Goal: Transaction & Acquisition: Purchase product/service

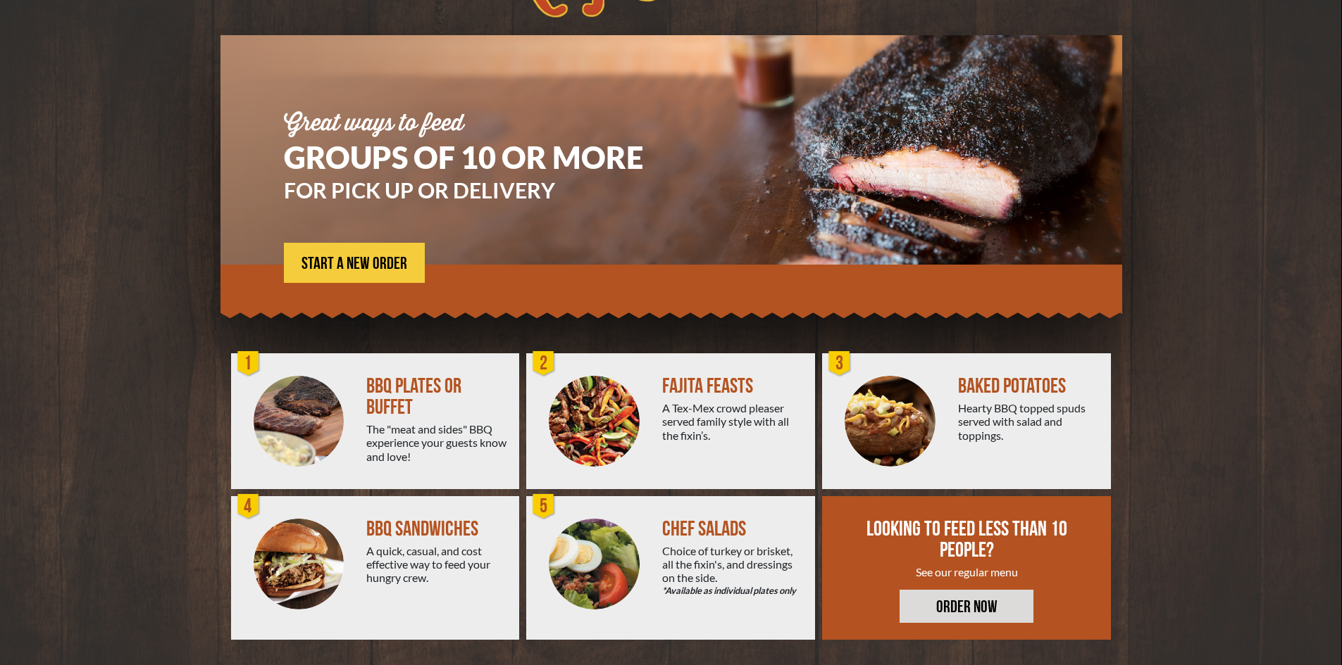
scroll to position [77, 0]
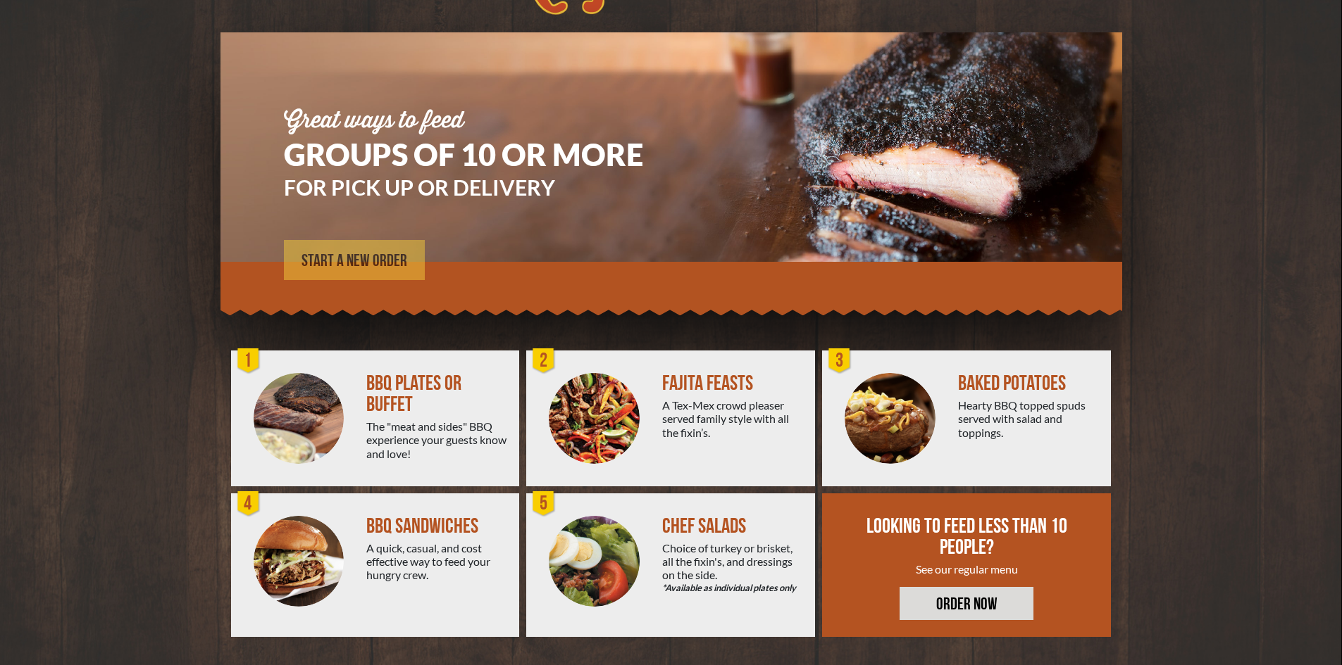
click at [406, 255] on link "START A NEW ORDER" at bounding box center [354, 260] width 141 height 40
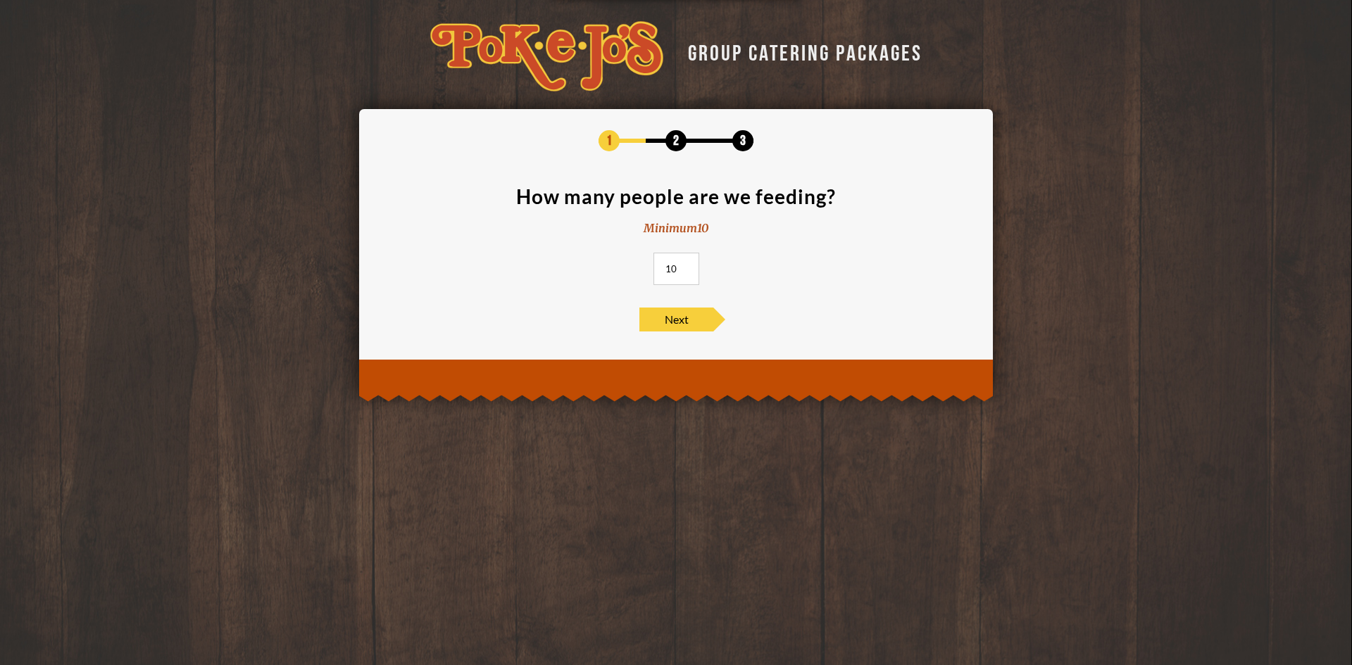
drag, startPoint x: 692, startPoint y: 266, endPoint x: 638, endPoint y: 272, distance: 53.8
click at [640, 272] on section "How many people are we feeding? Minimum 10 10" at bounding box center [676, 240] width 592 height 107
type input "30"
click at [687, 327] on span "Next" at bounding box center [676, 320] width 74 height 24
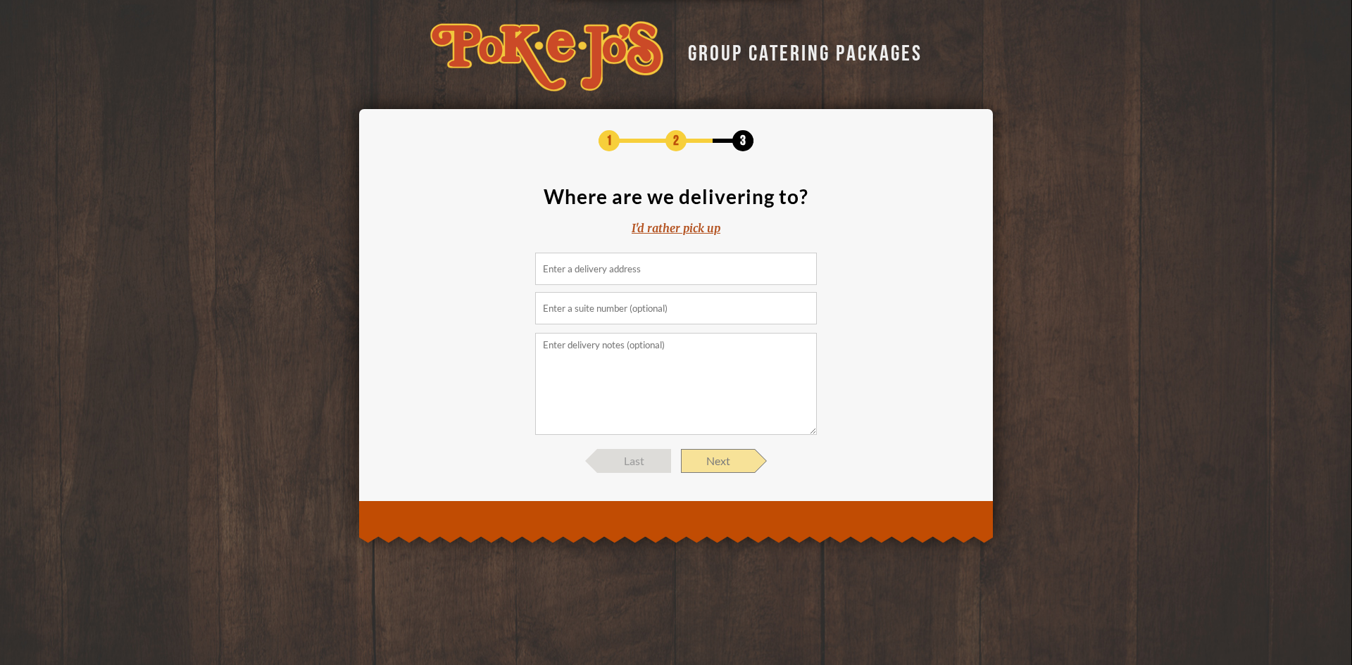
click at [718, 463] on span "Next" at bounding box center [718, 461] width 74 height 24
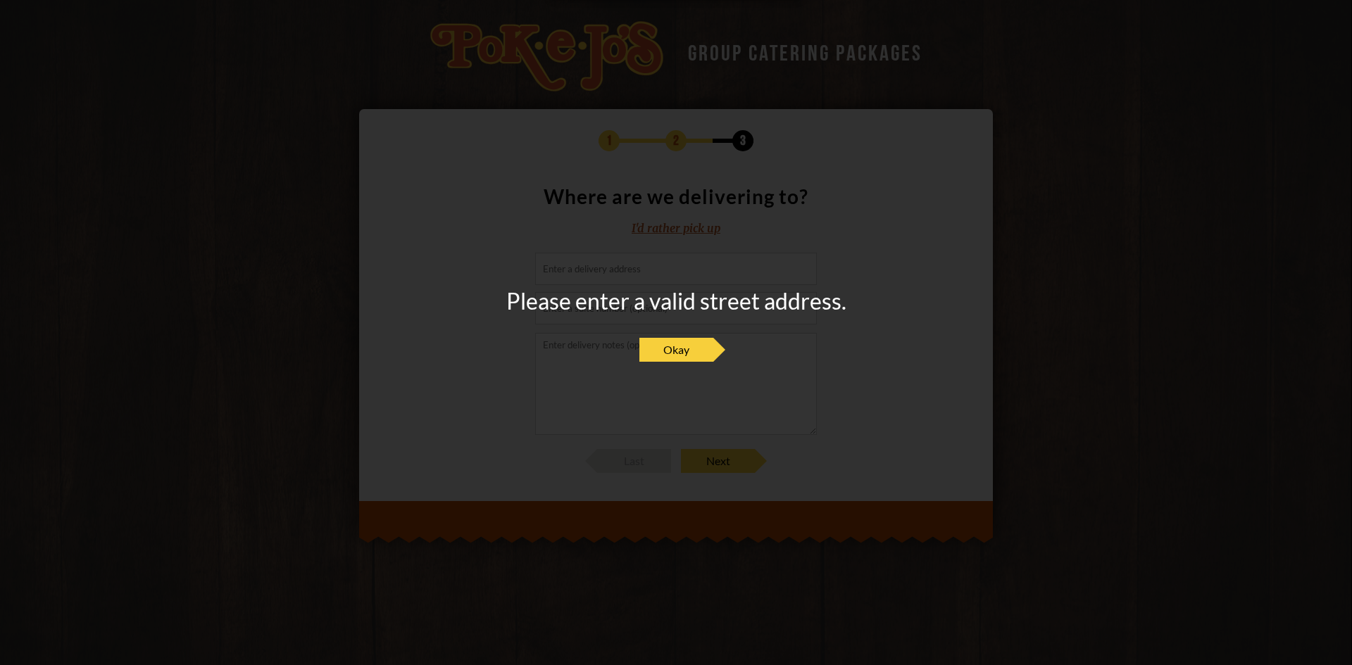
click at [688, 365] on div "Please enter a valid street address. Okay" at bounding box center [676, 333] width 340 height 86
click at [664, 344] on span "Okay" at bounding box center [676, 350] width 74 height 24
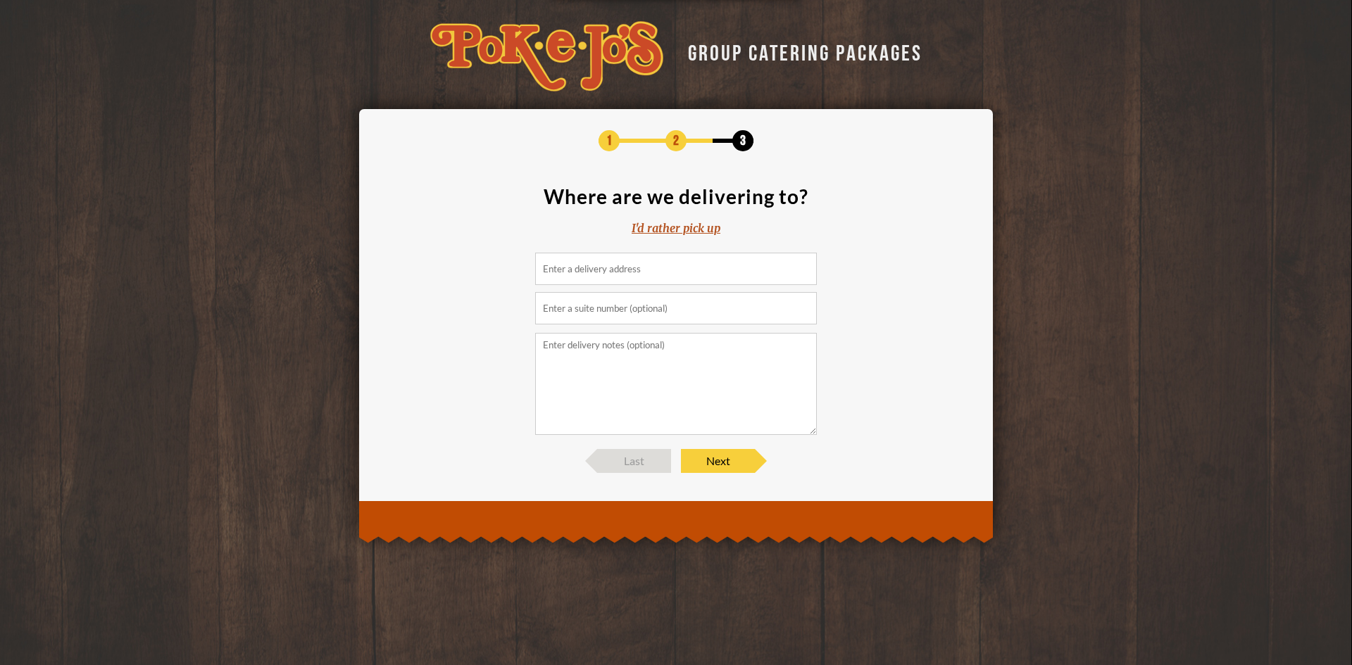
click at [663, 273] on input at bounding box center [676, 269] width 282 height 32
type input "L"
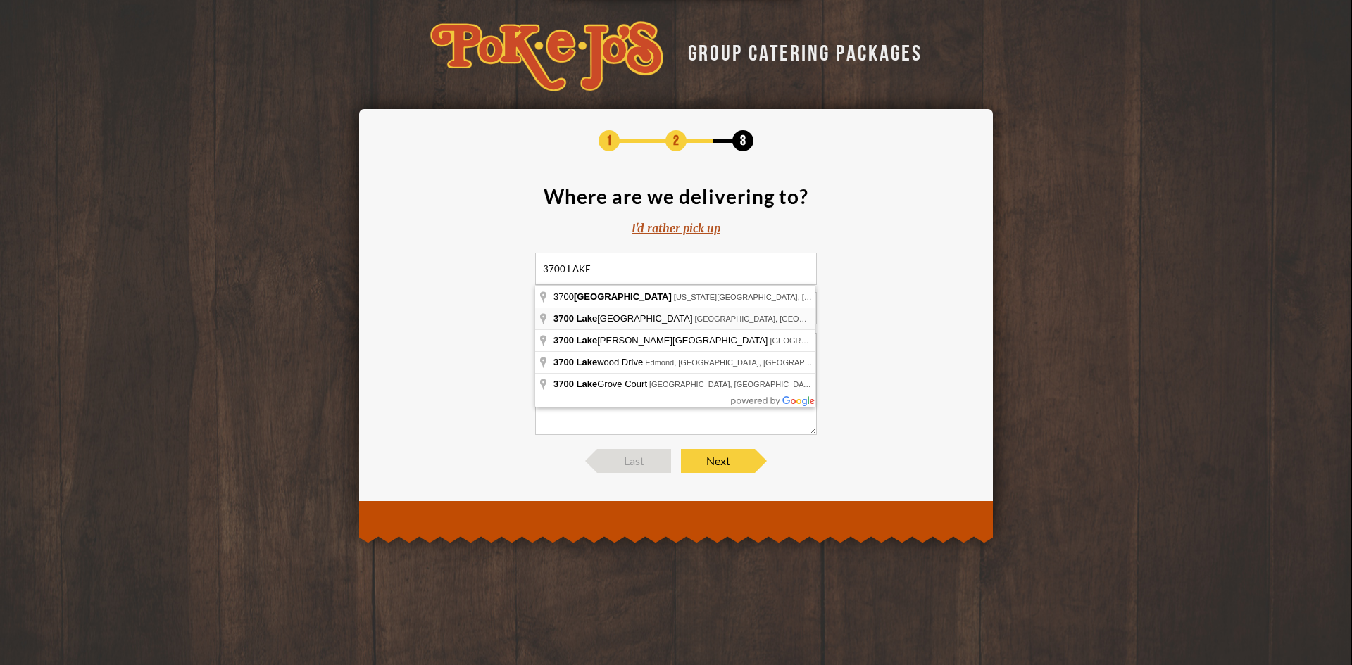
type input "[STREET_ADDRESS]"
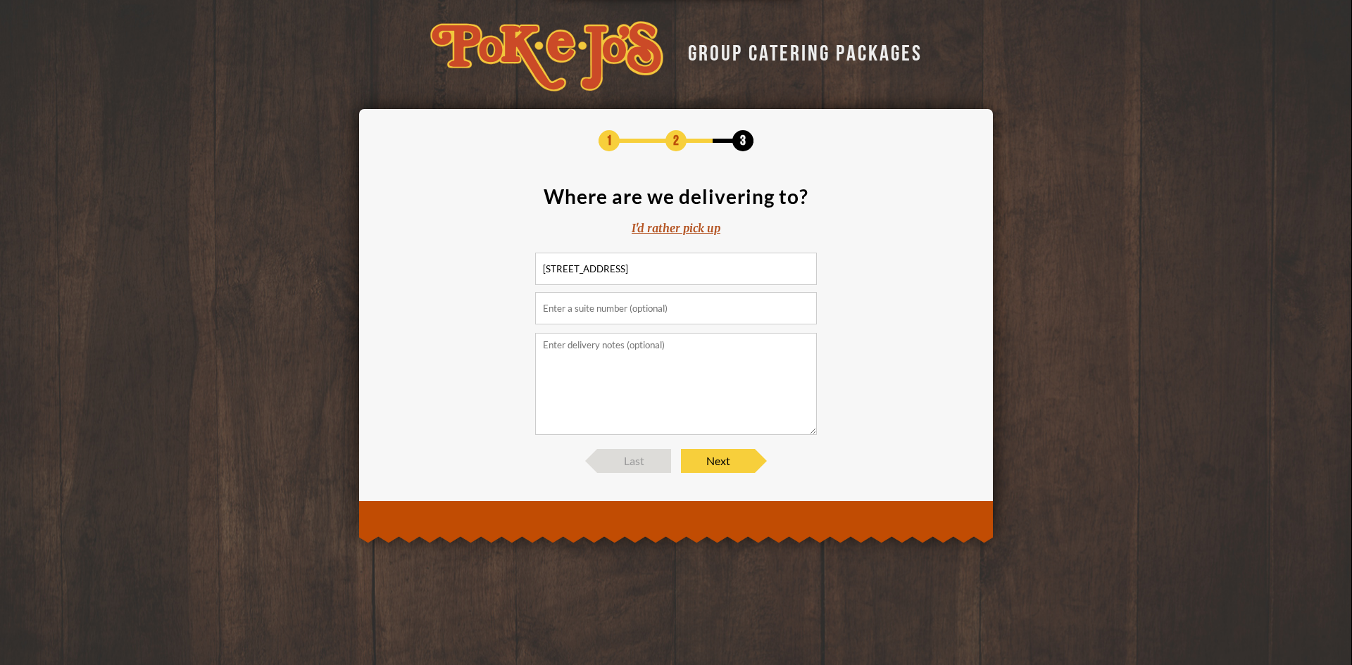
click at [708, 481] on div "1 2 3 Where are we delivering to? I'd rather pick up [STREET_ADDRESS] Last Next" at bounding box center [676, 301] width 634 height 385
click at [711, 471] on span "Next" at bounding box center [718, 461] width 74 height 24
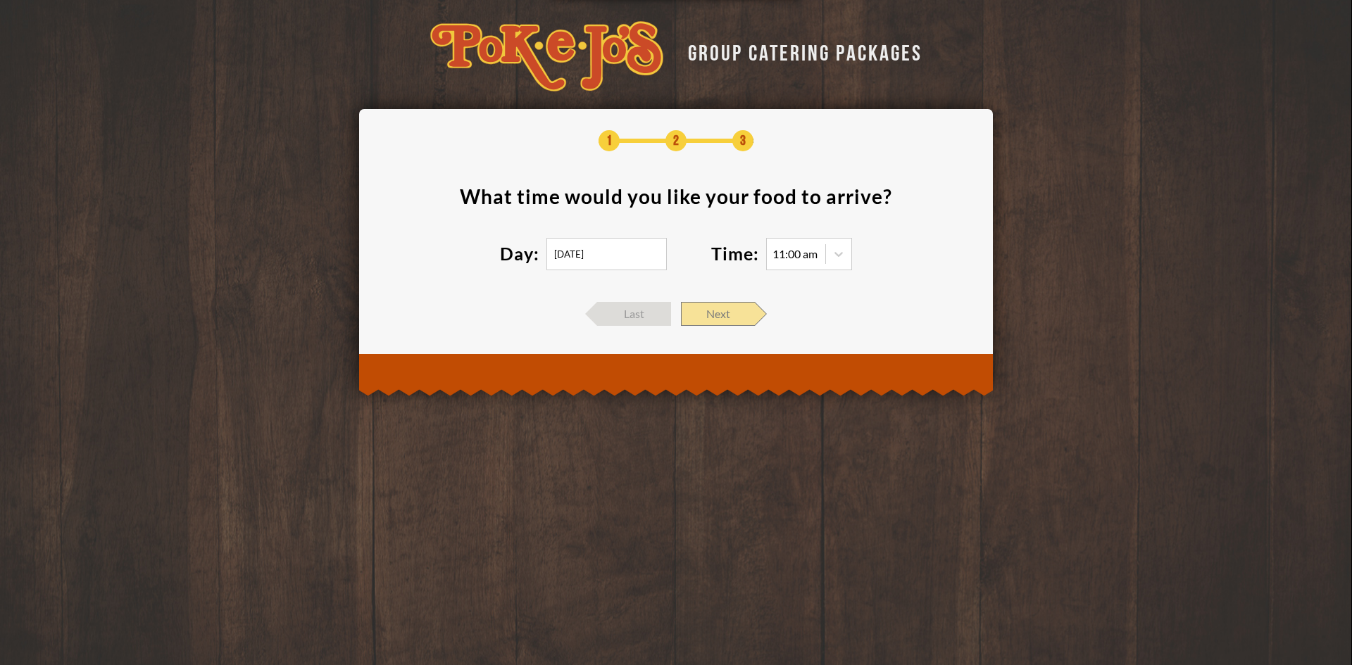
click at [711, 310] on span "Next" at bounding box center [718, 314] width 74 height 24
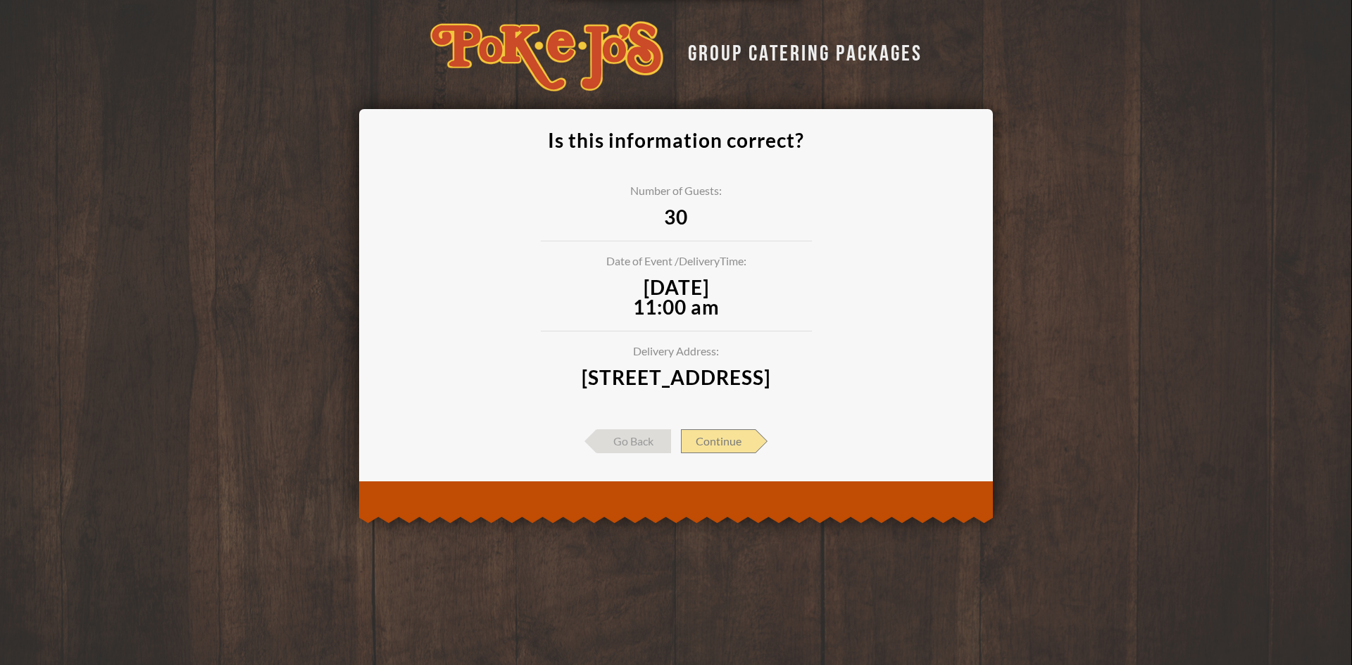
click at [704, 454] on span "Continue" at bounding box center [718, 442] width 75 height 24
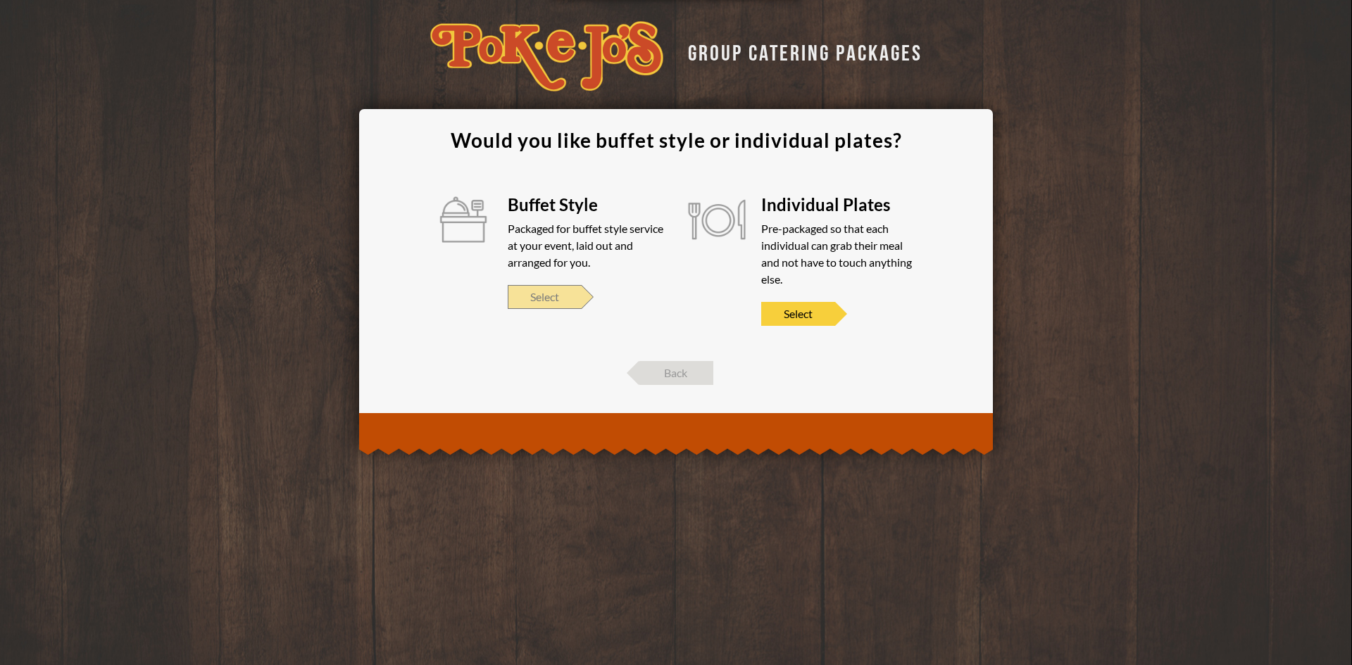
click at [559, 303] on span "Select" at bounding box center [545, 297] width 74 height 24
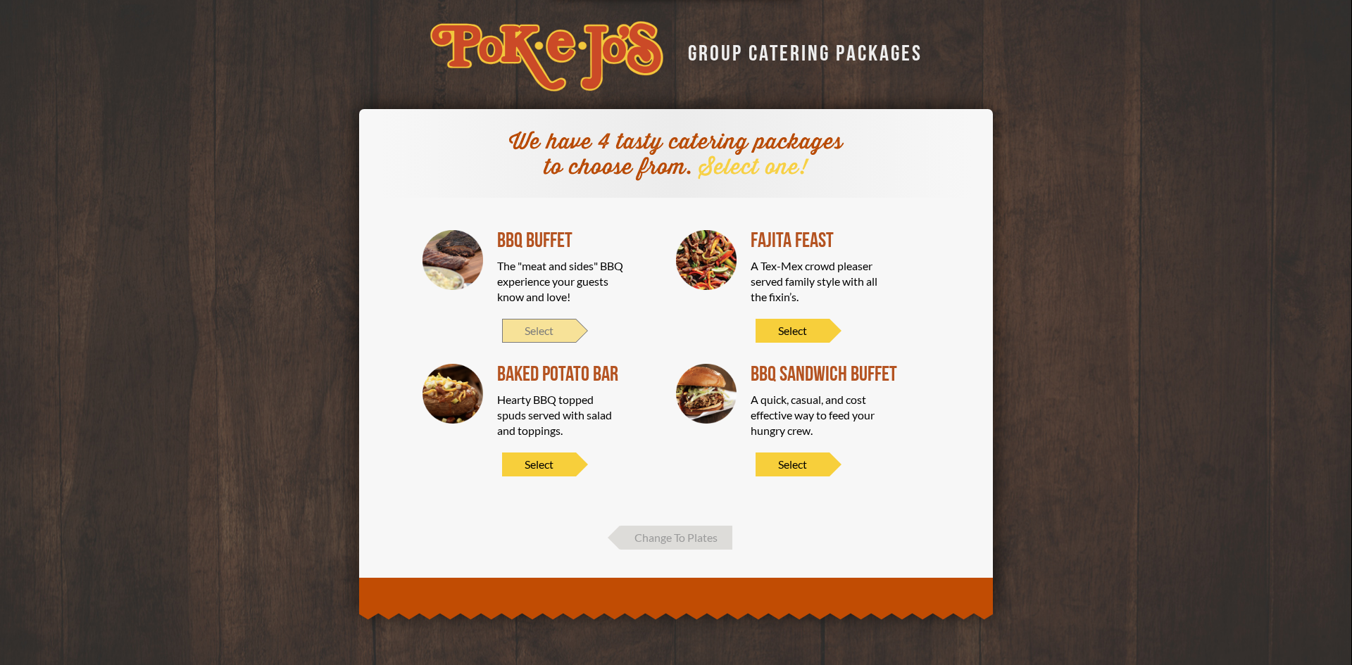
click at [563, 327] on span "Select" at bounding box center [539, 331] width 74 height 24
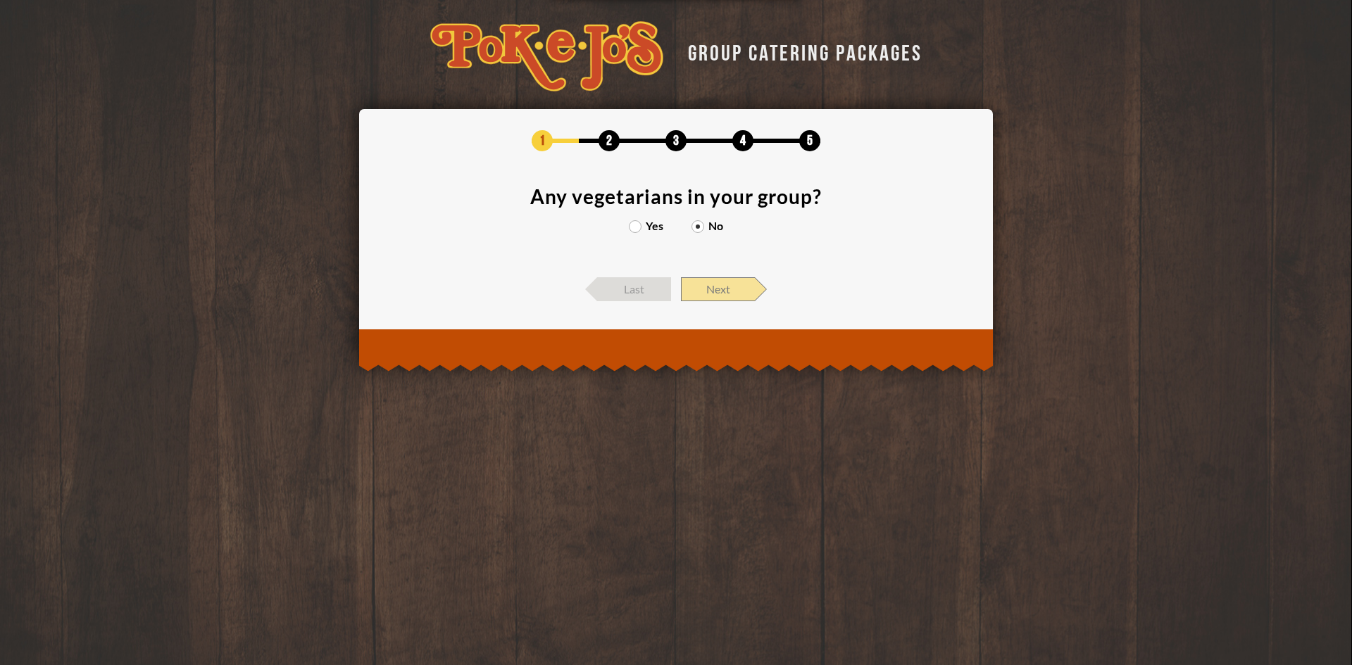
click at [706, 296] on span "Next" at bounding box center [718, 289] width 74 height 24
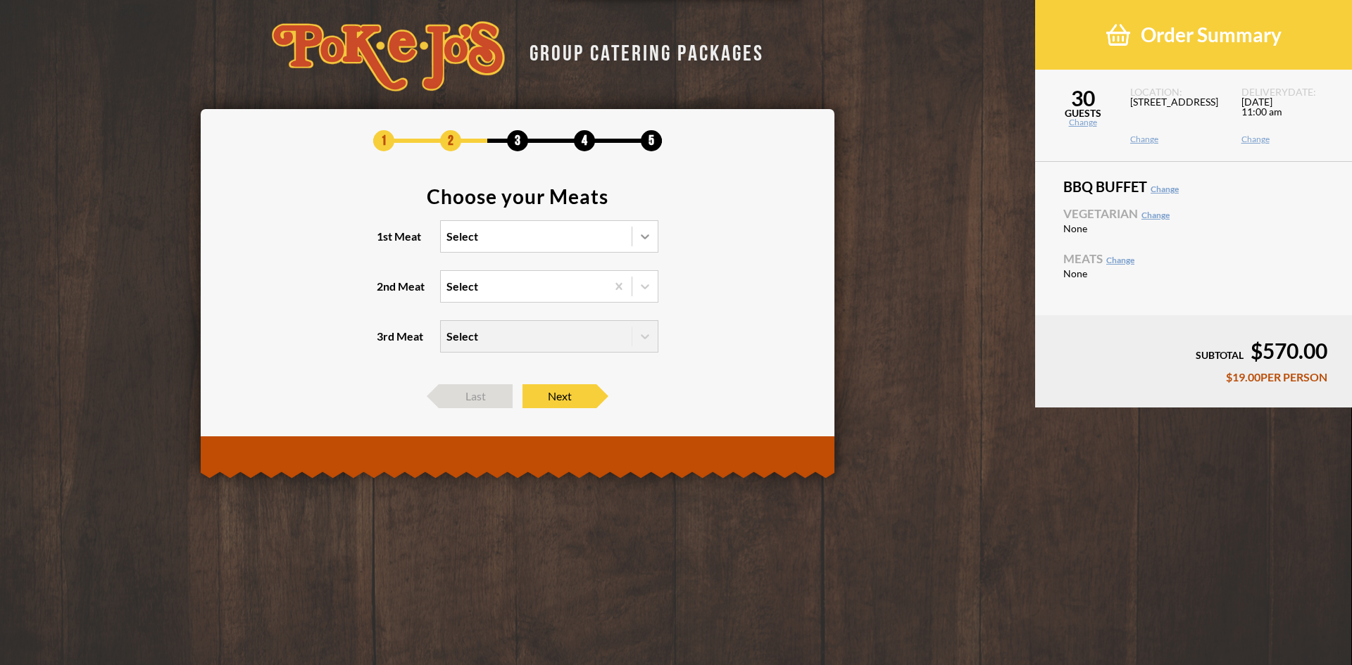
click at [646, 244] on div at bounding box center [644, 236] width 25 height 25
click at [385, 243] on input "1st Meat Select" at bounding box center [385, 243] width 0 height 0
click at [476, 262] on div "Brisket" at bounding box center [549, 266] width 217 height 20
click at [385, 243] on input "1st Meat option Brisket focused, 1 of 6. 6 results available. Use Up and Down t…" at bounding box center [385, 243] width 0 height 0
click at [639, 282] on icon at bounding box center [645, 287] width 14 height 14
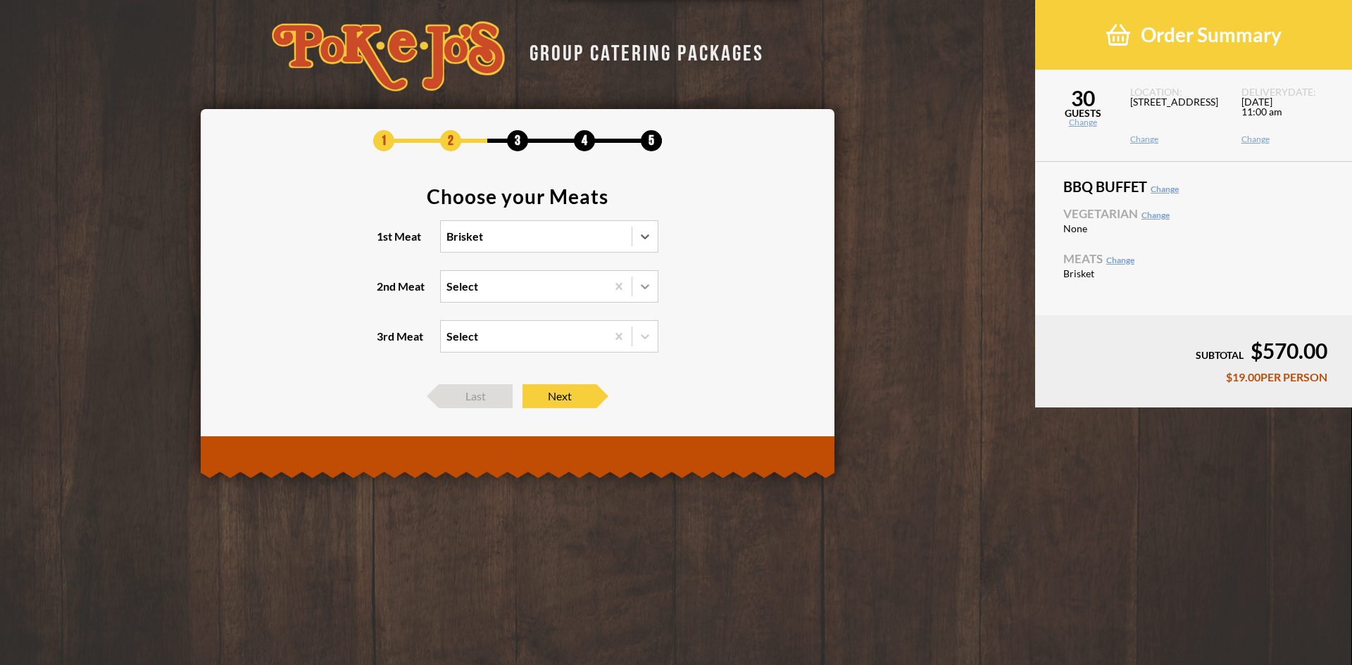
click at [385, 293] on input "2nd Meat Select" at bounding box center [385, 293] width 0 height 0
click at [887, 140] on div "GROUP CATERING PACKAGES 1 2 3 4 5 Choose your Meats 1st Meat Brisket 2nd Meat S…" at bounding box center [517, 236] width 1035 height 472
